Goal: Find specific page/section: Find specific page/section

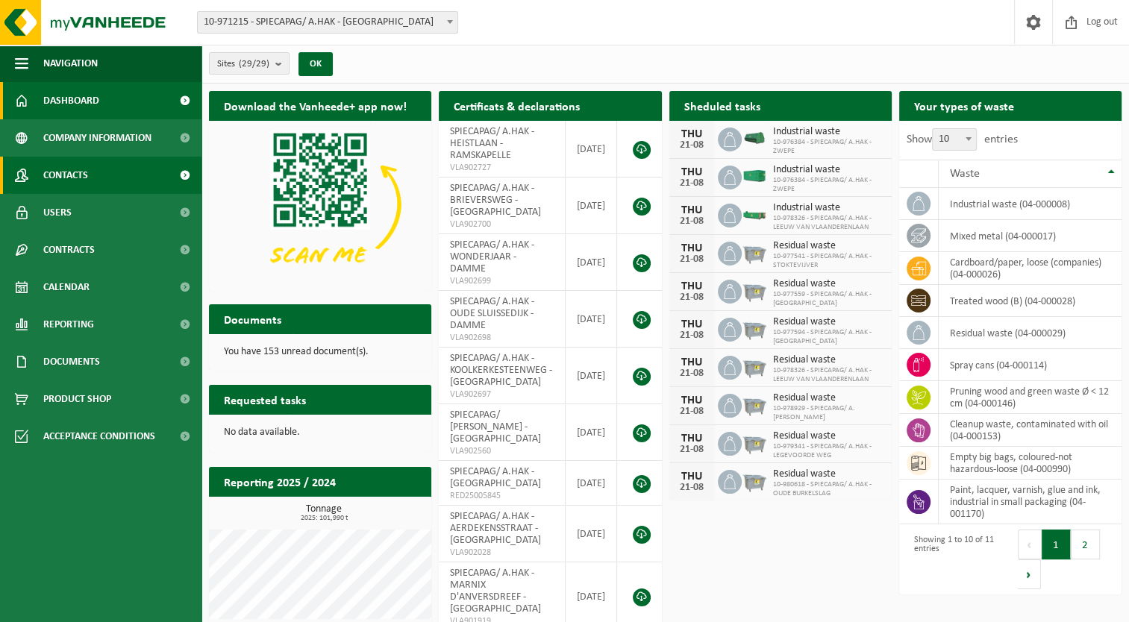
click at [83, 183] on span "Contacts" at bounding box center [65, 175] width 45 height 37
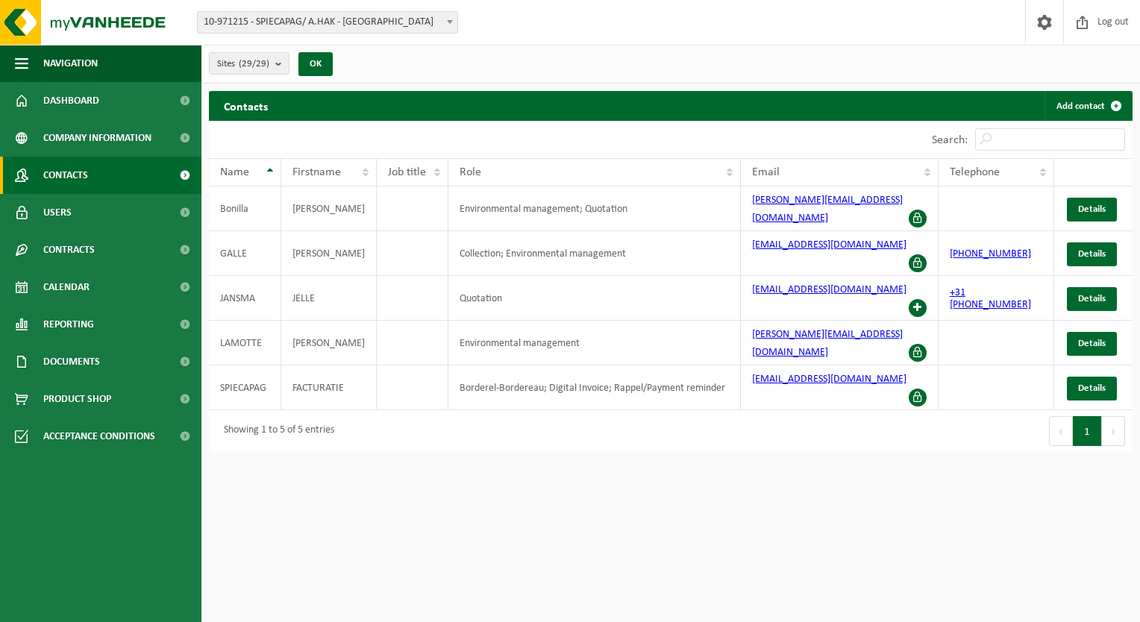
click at [103, 222] on link "Users" at bounding box center [100, 212] width 201 height 37
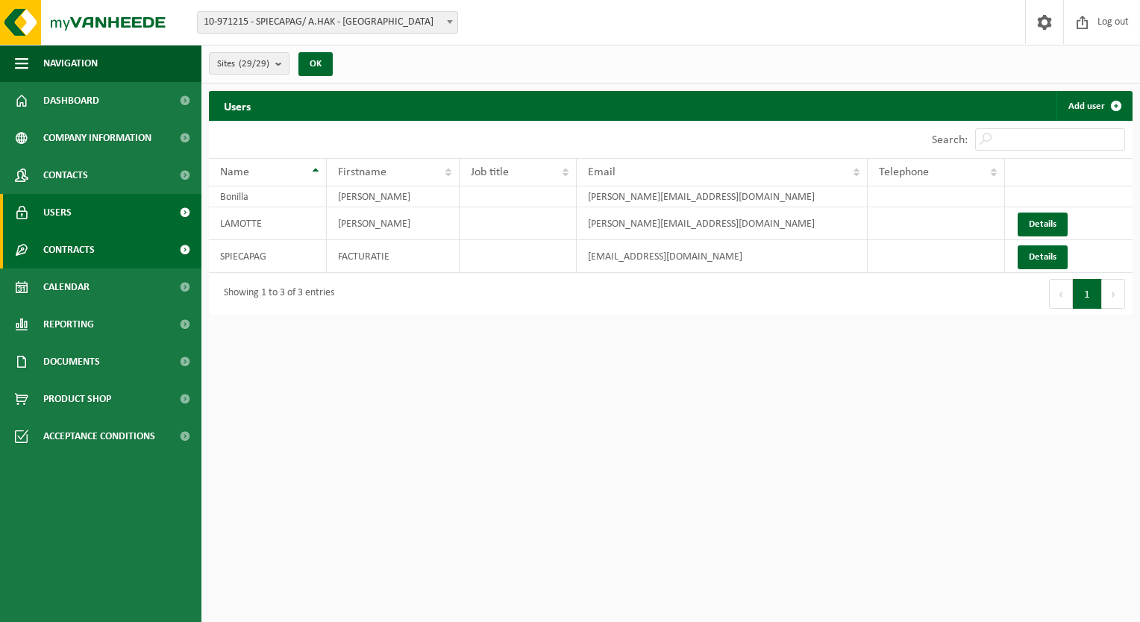
click at [113, 251] on link "Contracts" at bounding box center [100, 249] width 201 height 37
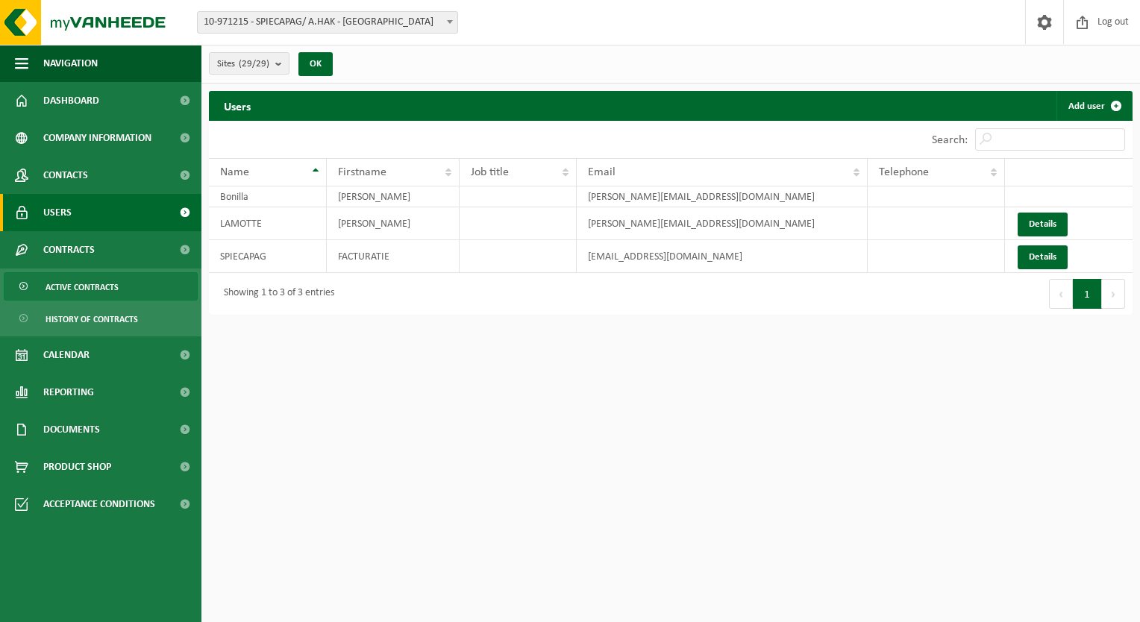
click at [76, 285] on span "Active contracts" at bounding box center [82, 287] width 73 height 28
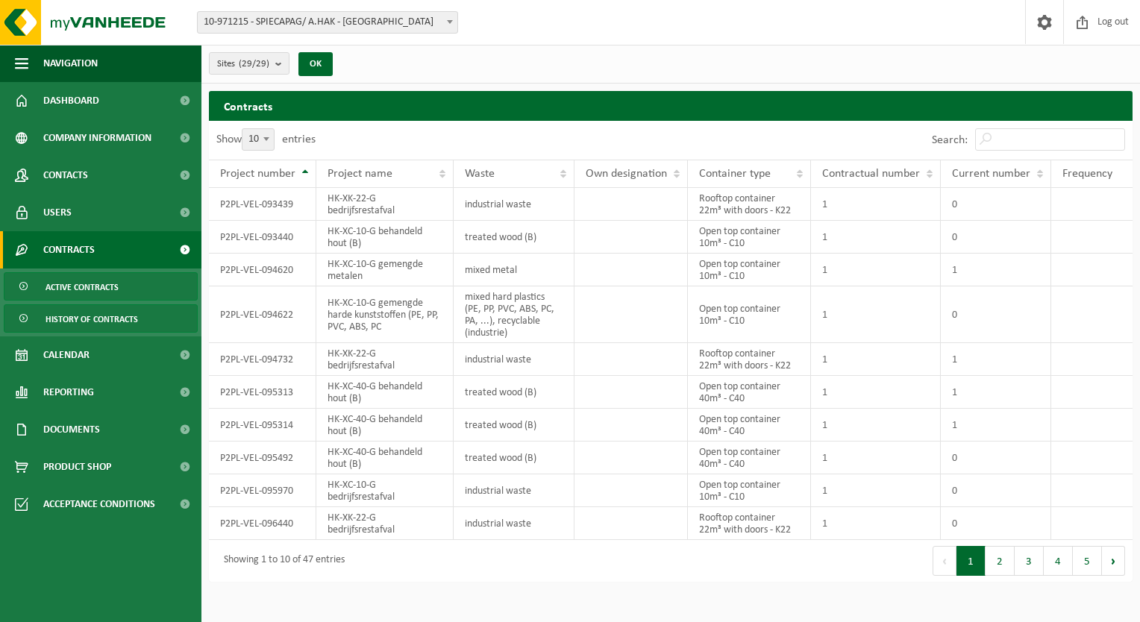
click at [106, 319] on span "History of contracts" at bounding box center [92, 319] width 93 height 28
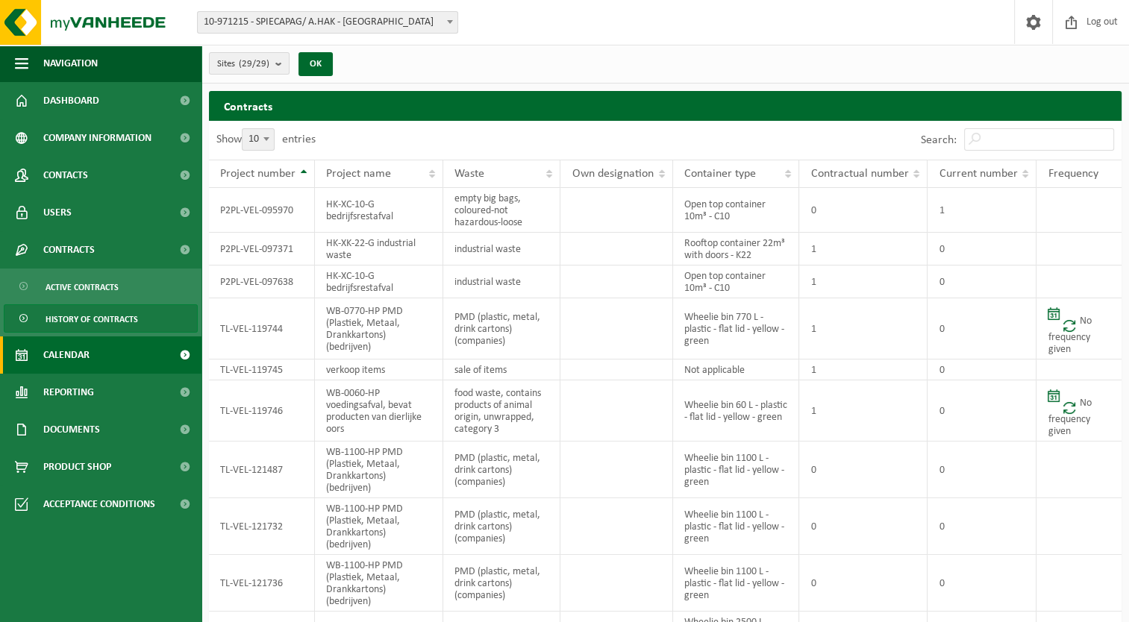
click at [120, 368] on link "Calendar" at bounding box center [100, 355] width 201 height 37
